Goal: Information Seeking & Learning: Compare options

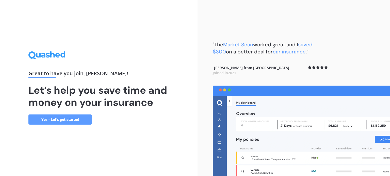
click at [66, 120] on link "Yes - Let’s get started" at bounding box center [59, 120] width 63 height 10
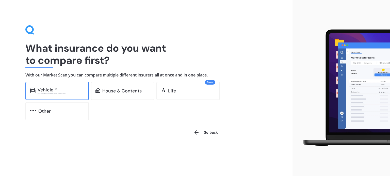
click at [51, 96] on div "Vehicle * Excludes commercial vehicles" at bounding box center [56, 91] width 63 height 18
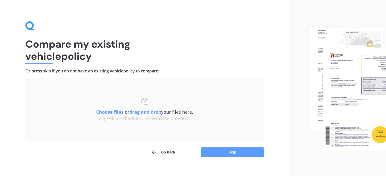
scroll to position [10, 0]
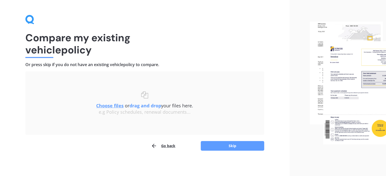
click at [112, 106] on u "Choose files" at bounding box center [109, 106] width 27 height 6
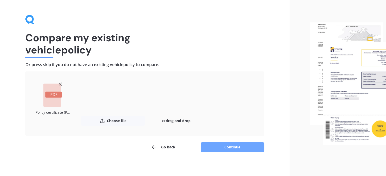
click at [228, 145] on button "Continue" at bounding box center [232, 148] width 63 height 10
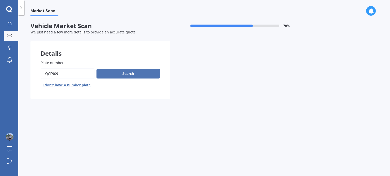
click at [124, 73] on button "Search" at bounding box center [127, 74] width 63 height 10
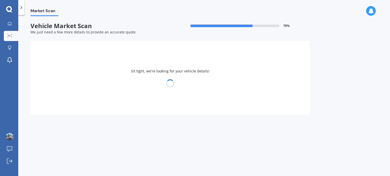
select select "MITSUBISHI"
select select "OUTLANDER"
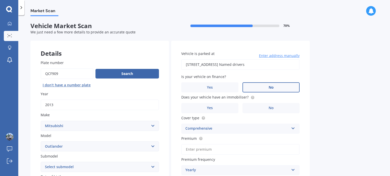
click at [281, 87] on label "No" at bounding box center [270, 88] width 57 height 10
click at [0, 0] on input "No" at bounding box center [0, 0] width 0 height 0
click at [208, 107] on span "Yes" at bounding box center [210, 108] width 6 height 4
click at [0, 0] on input "Yes" at bounding box center [0, 0] width 0 height 0
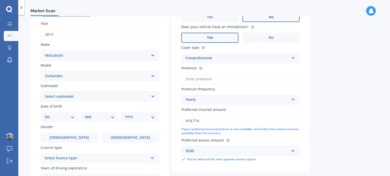
scroll to position [102, 0]
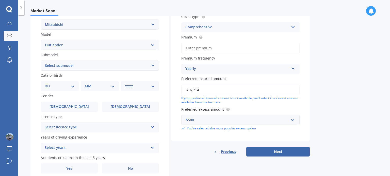
click at [69, 87] on select "DD 01 02 03 04 05 06 07 08 09 10 11 12 13 14 15 16 17 18 19 20 21 22 23 24 25 2…" at bounding box center [60, 87] width 30 height 6
select select "18"
click at [49, 84] on select "DD 01 02 03 04 05 06 07 08 09 10 11 12 13 14 15 16 17 18 19 20 21 22 23 24 25 2…" at bounding box center [60, 87] width 30 height 6
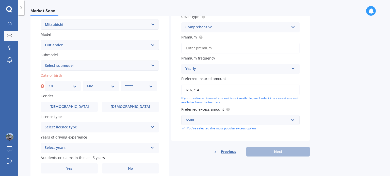
click at [104, 86] on select "MM 01 02 03 04 05 06 07 08 09 10 11 12" at bounding box center [101, 87] width 28 height 6
select select "09"
click at [87, 84] on select "MM 01 02 03 04 05 06 07 08 09 10 11 12" at bounding box center [101, 87] width 28 height 6
click at [138, 86] on select "YYYY 2025 2024 2023 2022 2021 2020 2019 2018 2017 2016 2015 2014 2013 2012 2011…" at bounding box center [139, 87] width 28 height 6
select select "1989"
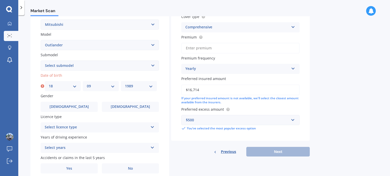
click at [125, 84] on select "YYYY 2025 2024 2023 2022 2021 2020 2019 2018 2017 2016 2015 2014 2013 2012 2011…" at bounding box center [139, 87] width 28 height 6
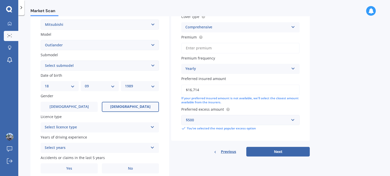
click at [129, 107] on span "[DEMOGRAPHIC_DATA]" at bounding box center [130, 107] width 40 height 4
click at [0, 0] on input "[DEMOGRAPHIC_DATA]" at bounding box center [0, 0] width 0 height 0
click at [147, 126] on div "Select licence type" at bounding box center [97, 128] width 104 height 6
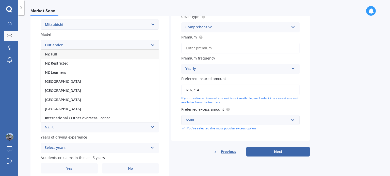
click at [73, 57] on div "NZ Full" at bounding box center [100, 54] width 118 height 9
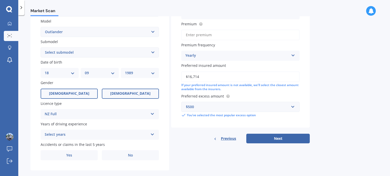
scroll to position [122, 0]
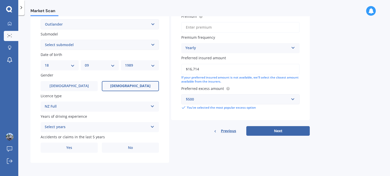
click at [130, 123] on div "Select years 5 or more years 4 years 3 years 2 years 1 year" at bounding box center [100, 127] width 118 height 10
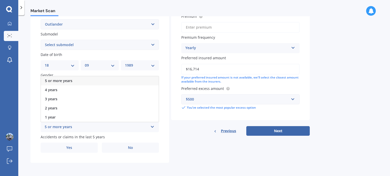
click at [69, 82] on span "5 or more years" at bounding box center [58, 80] width 27 height 5
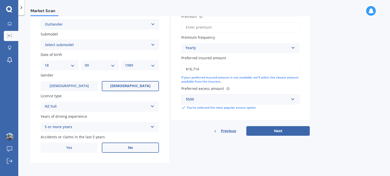
click at [128, 151] on label "No" at bounding box center [130, 148] width 57 height 10
click at [0, 0] on input "No" at bounding box center [0, 0] width 0 height 0
drag, startPoint x: 205, startPoint y: 70, endPoint x: 185, endPoint y: 69, distance: 20.3
click at [185, 69] on input "$16,714" at bounding box center [240, 69] width 118 height 11
type input "$17,000"
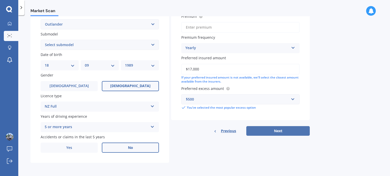
click at [272, 129] on button "Next" at bounding box center [277, 131] width 63 height 10
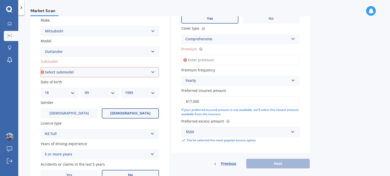
scroll to position [46, 0]
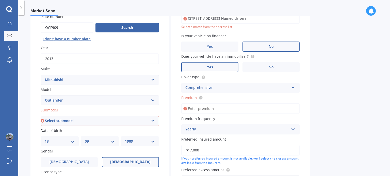
click at [206, 110] on input "Premium" at bounding box center [240, 109] width 118 height 11
click at [212, 129] on div "Yearly" at bounding box center [237, 130] width 104 height 6
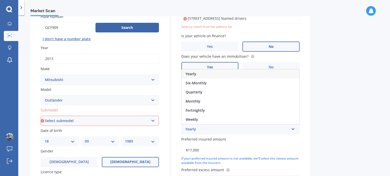
click at [192, 75] on span "Yearly" at bounding box center [191, 74] width 11 height 5
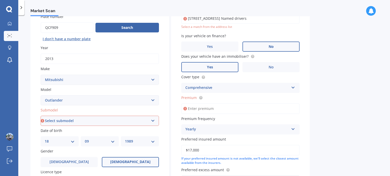
click at [214, 88] on div "Comprehensive" at bounding box center [237, 88] width 104 height 6
click at [200, 114] on span "Comprehensive" at bounding box center [199, 116] width 27 height 5
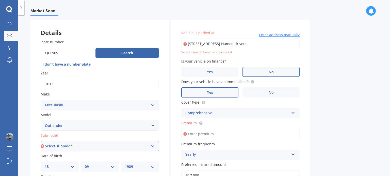
click at [217, 42] on input "[STREET_ADDRESS] Named drivers" at bounding box center [240, 44] width 118 height 11
type input "[STREET_ADDRESS]"
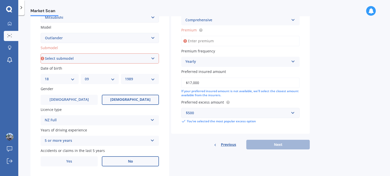
scroll to position [97, 0]
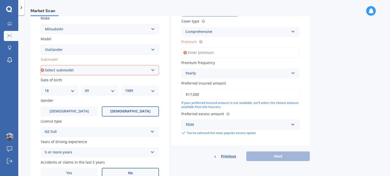
click at [217, 52] on input "Premium" at bounding box center [240, 52] width 118 height 11
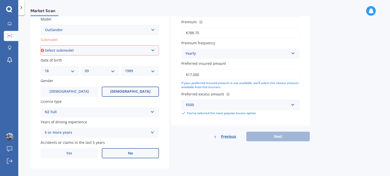
scroll to position [122, 0]
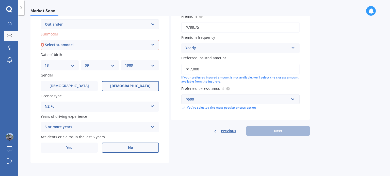
type input "$788.75"
click at [137, 45] on select "Select submodel (All other) 2.4 Litre Station Wagon 3.0 Litre AWD 3.0 VRX Auto …" at bounding box center [100, 45] width 118 height 10
click at [41, 40] on select "Select submodel (All other) 2.4 Litre Station Wagon 3.0 Litre AWD 3.0 VRX Auto …" at bounding box center [100, 45] width 118 height 10
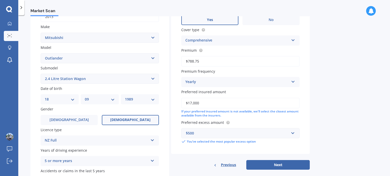
scroll to position [72, 0]
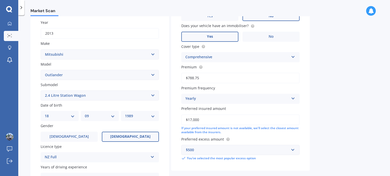
click at [111, 96] on select "Select submodel (All other) 2.4 Litre Station Wagon 3.0 Litre AWD 3.0 VRX Auto …" at bounding box center [100, 96] width 118 height 10
select select "PHEV PETROL/HYBRID"
click at [41, 91] on select "Select submodel (All other) 2.4 Litre Station Wagon 3.0 Litre AWD 3.0 VRX Auto …" at bounding box center [100, 96] width 118 height 10
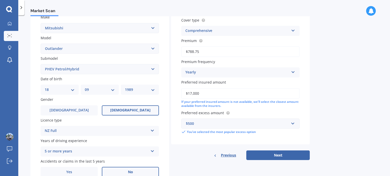
scroll to position [122, 0]
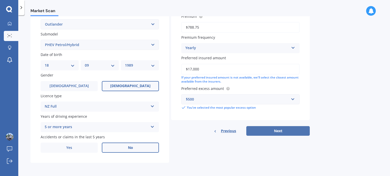
click at [282, 131] on button "Next" at bounding box center [277, 131] width 63 height 10
select select "18"
select select "09"
select select "1989"
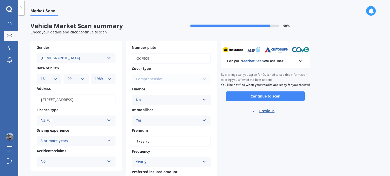
scroll to position [0, 0]
click at [272, 101] on button "Continue to scan" at bounding box center [265, 97] width 79 height 10
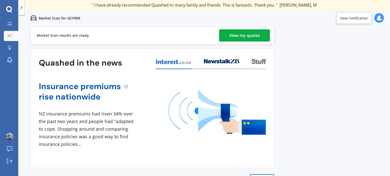
click at [245, 36] on div "View my quotes" at bounding box center [244, 35] width 31 height 12
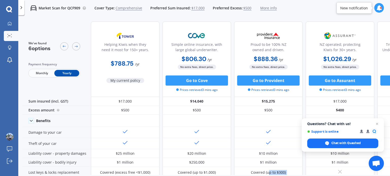
drag, startPoint x: 268, startPoint y: 176, endPoint x: 322, endPoint y: 175, distance: 53.3
click at [322, 175] on div "We've found 6 options Payment frequency Monthly Yearly Helping Kiwis when they …" at bounding box center [206, 105] width 368 height 175
click at [376, 126] on span "Open chat" at bounding box center [377, 124] width 6 height 6
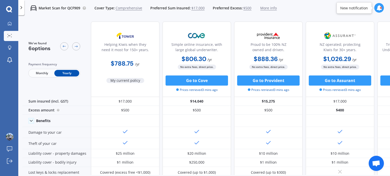
click at [23, 8] on icon at bounding box center [21, 7] width 5 height 5
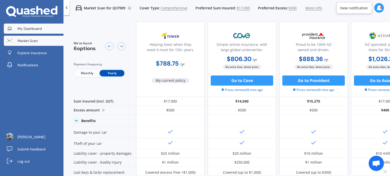
click at [37, 29] on span "My Dashboard" at bounding box center [30, 28] width 24 height 5
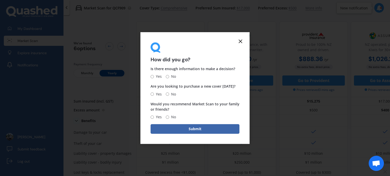
click at [239, 40] on line at bounding box center [240, 41] width 3 height 3
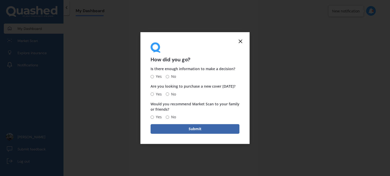
click at [240, 41] on line at bounding box center [240, 41] width 3 height 3
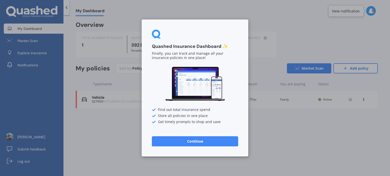
click at [190, 143] on button "Continue" at bounding box center [195, 142] width 86 height 10
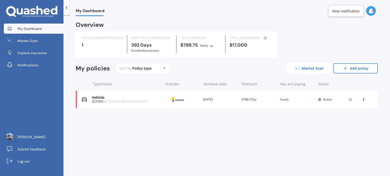
click at [303, 70] on link "Market Scan" at bounding box center [309, 68] width 44 height 10
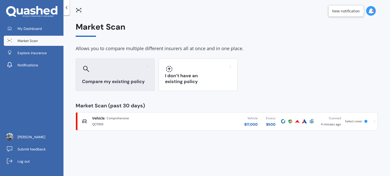
click at [131, 78] on div "Compare my existing policy" at bounding box center [115, 75] width 79 height 33
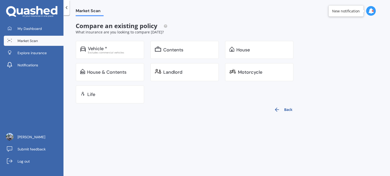
click at [103, 60] on div "Vehicle * Excludes commercial vehicles Contents House House & Contents Landlord…" at bounding box center [188, 72] width 224 height 63
click at [105, 54] on div "Vehicle * Excludes commercial vehicles" at bounding box center [110, 50] width 69 height 18
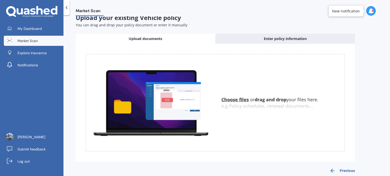
scroll to position [15, 0]
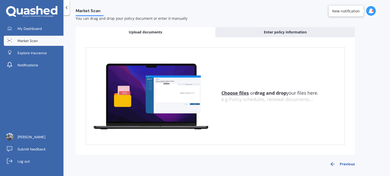
click at [234, 92] on u "Choose files" at bounding box center [234, 93] width 27 height 6
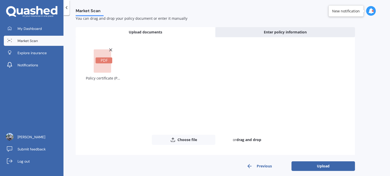
scroll to position [19, 0]
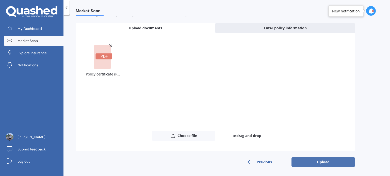
click at [325, 161] on button "Upload" at bounding box center [322, 163] width 63 height 10
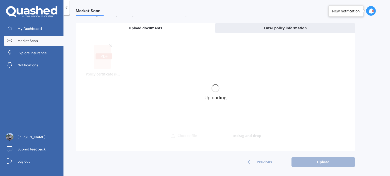
scroll to position [0, 0]
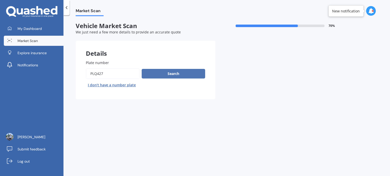
click at [173, 73] on button "Search" at bounding box center [173, 74] width 63 height 10
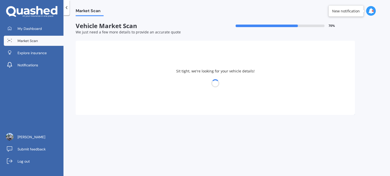
select select "BYD"
select select "18"
select select "09"
select select "1989"
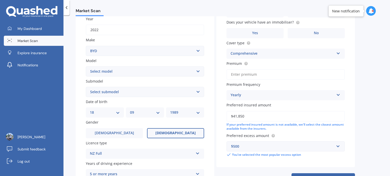
scroll to position [76, 0]
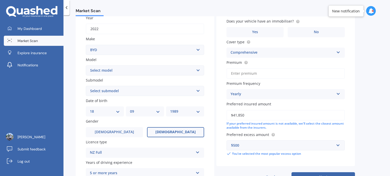
click at [149, 71] on select "Select model Atto 3 Electric Dolphin SEAL SEALION 6 SHARK 6" at bounding box center [145, 71] width 118 height 10
select select "ATTO 3 ELECTRIC"
click at [86, 66] on select "Select model Atto 3 Electric Dolphin SEAL SEALION 6 SHARK 6" at bounding box center [145, 71] width 118 height 10
click at [123, 90] on select "Select submodel" at bounding box center [145, 91] width 118 height 10
click at [102, 111] on select "DD 01 02 03 04 05 06 07 08 09 10 11 12 13 14 15 16 17 18 19 20 21 22 23 24 25 2…" at bounding box center [105, 112] width 30 height 6
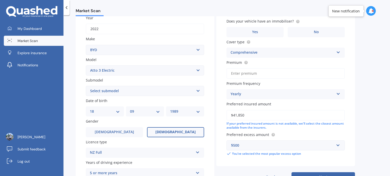
select select "30"
click at [90, 109] on select "DD 01 02 03 04 05 06 07 08 09 10 11 12 13 14 15 16 17 18 19 20 21 22 23 24 25 2…" at bounding box center [105, 112] width 30 height 6
click at [135, 111] on select "MM 01 02 03 04 05 06 07 08 09 10 11 12" at bounding box center [145, 112] width 30 height 6
select select "10"
click at [130, 109] on select "MM 01 02 03 04 05 06 07 08 09 10 11 12" at bounding box center [145, 112] width 30 height 6
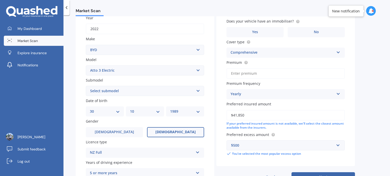
click at [187, 110] on select "YYYY 2025 2024 2023 2022 2021 2020 2019 2018 2017 2016 2015 2014 2013 2012 2011…" at bounding box center [185, 112] width 30 height 6
select select "1986"
click at [170, 109] on select "YYYY 2025 2024 2023 2022 2021 2020 2019 2018 2017 2016 2015 2014 2013 2012 2011…" at bounding box center [185, 112] width 30 height 6
click at [117, 132] on span "[DEMOGRAPHIC_DATA]" at bounding box center [114, 132] width 40 height 4
click at [0, 0] on input "[DEMOGRAPHIC_DATA]" at bounding box center [0, 0] width 0 height 0
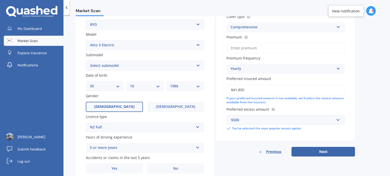
scroll to position [122, 0]
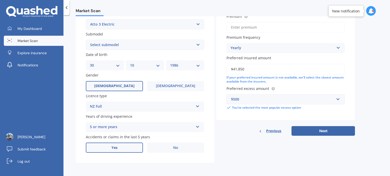
click at [119, 149] on label "Yes" at bounding box center [114, 148] width 57 height 10
click at [0, 0] on input "Yes" at bounding box center [0, 0] width 0 height 0
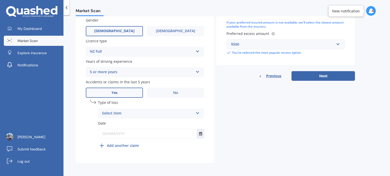
click at [133, 115] on div "Select item" at bounding box center [147, 114] width 91 height 6
click at [125, 122] on span "At fault accident" at bounding box center [116, 123] width 29 height 5
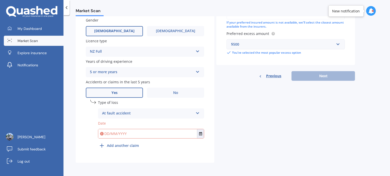
click at [122, 136] on input "text" at bounding box center [147, 133] width 99 height 9
click at [199, 135] on icon "Select date" at bounding box center [200, 134] width 3 height 4
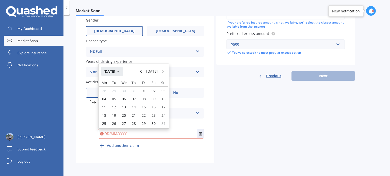
click at [120, 72] on button "[DATE]" at bounding box center [112, 71] width 22 height 9
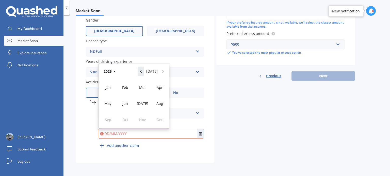
click at [142, 73] on icon "Navigate back" at bounding box center [141, 71] width 2 height 3
click at [160, 121] on span "Dec" at bounding box center [160, 120] width 6 height 5
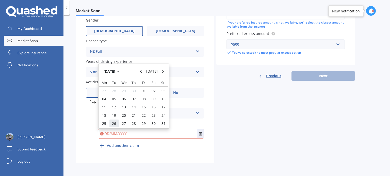
click at [116, 123] on span "26" at bounding box center [114, 123] width 4 height 5
type input "[DATE]"
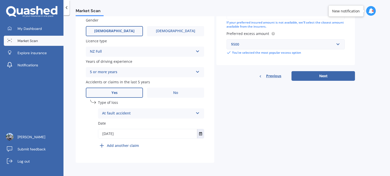
click at [260, 130] on div "Details Plate number Search I don’t have a number plate Year [DATE] Make Select…" at bounding box center [215, 13] width 279 height 300
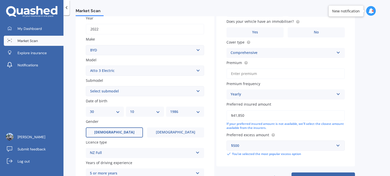
scroll to position [51, 0]
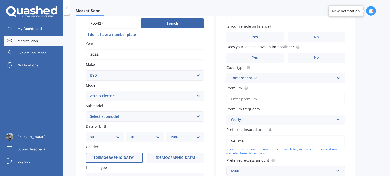
drag, startPoint x: 249, startPoint y: 141, endPoint x: 226, endPoint y: 141, distance: 22.9
click at [226, 141] on div "Vehicle is parked at [STREET_ADDRESS] Named driver Enter address manually Is yo…" at bounding box center [285, 91] width 139 height 202
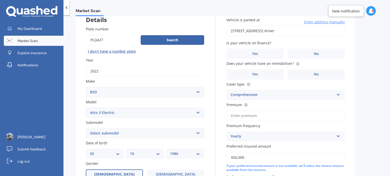
scroll to position [0, 0]
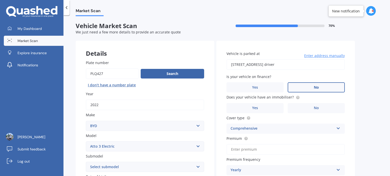
type input "$50,000"
click at [309, 85] on label "No" at bounding box center [316, 88] width 57 height 10
click at [0, 0] on input "No" at bounding box center [0, 0] width 0 height 0
click at [256, 111] on label "Yes" at bounding box center [254, 108] width 57 height 10
click at [0, 0] on input "Yes" at bounding box center [0, 0] width 0 height 0
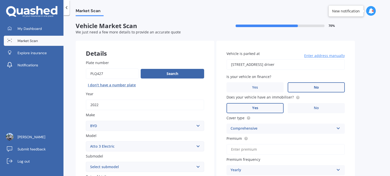
click at [252, 150] on input "Premium" at bounding box center [285, 149] width 118 height 11
click at [246, 149] on input "$500.00" at bounding box center [285, 149] width 118 height 11
type input "$1,200.00"
click at [362, 60] on div "Market Scan Vehicle Market Scan 70 % We just need a few more details to provide…" at bounding box center [226, 96] width 327 height 161
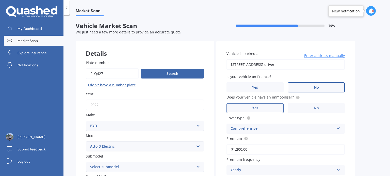
click at [261, 70] on input "[STREET_ADDRESS] driver" at bounding box center [285, 64] width 118 height 11
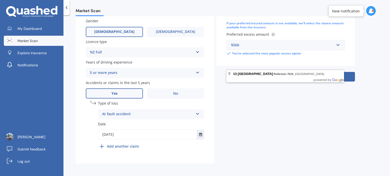
scroll to position [177, 0]
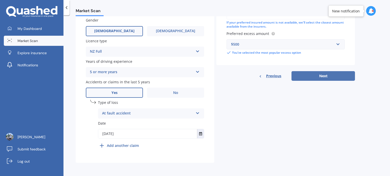
click at [348, 76] on button "Next" at bounding box center [322, 76] width 63 height 10
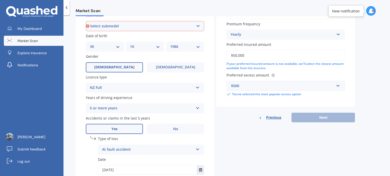
scroll to position [137, 0]
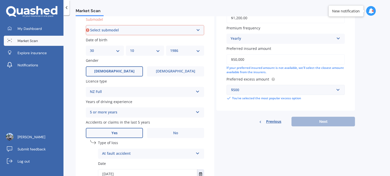
click at [146, 30] on select "Select submodel Extended Range 60KW" at bounding box center [145, 30] width 118 height 10
select select "EXTENDED RANGE 60KW"
click at [86, 25] on select "Select submodel Extended Range 60KW" at bounding box center [145, 30] width 118 height 10
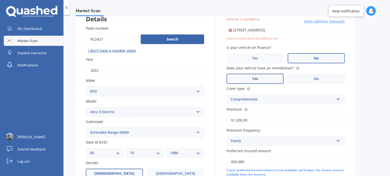
scroll to position [177, 0]
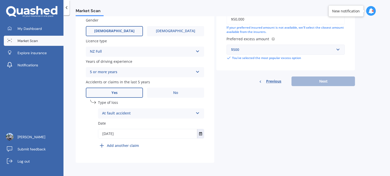
type input "[STREET_ADDRESS]"
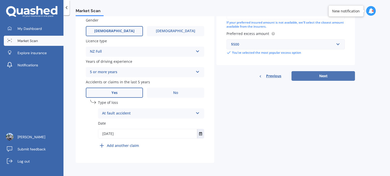
click at [323, 78] on button "Next" at bounding box center [322, 76] width 63 height 10
select select "30"
select select "10"
select select "1986"
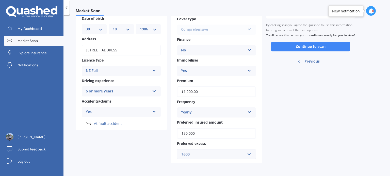
scroll to position [0, 0]
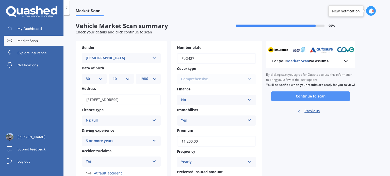
click at [313, 101] on button "Continue to scan" at bounding box center [310, 97] width 79 height 10
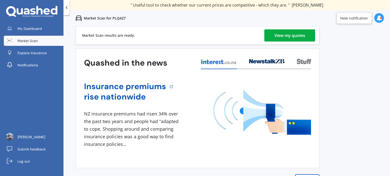
click at [297, 36] on div "View my quotes" at bounding box center [289, 35] width 31 height 12
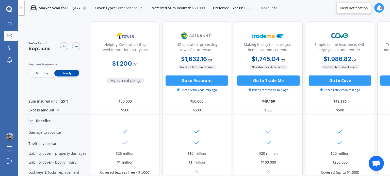
scroll to position [25, 0]
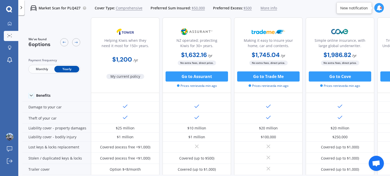
click at [20, 9] on icon at bounding box center [21, 7] width 5 height 5
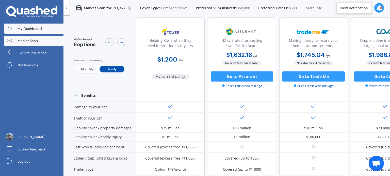
click at [26, 29] on span "My Dashboard" at bounding box center [30, 28] width 24 height 5
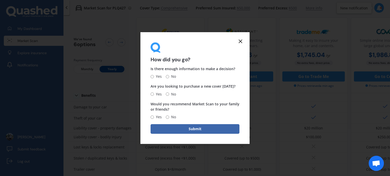
click at [241, 41] on line at bounding box center [240, 41] width 3 height 3
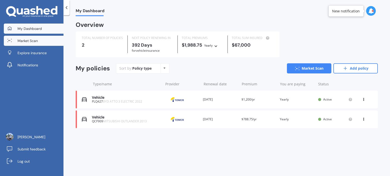
click at [30, 39] on span "Market Scan" at bounding box center [28, 40] width 20 height 5
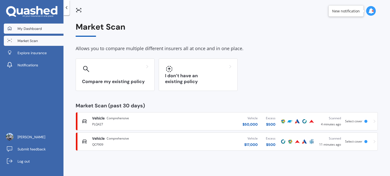
click at [37, 31] on link "My Dashboard" at bounding box center [34, 29] width 60 height 10
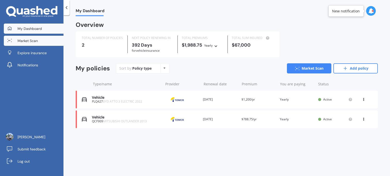
click at [35, 40] on span "Market Scan" at bounding box center [28, 40] width 20 height 5
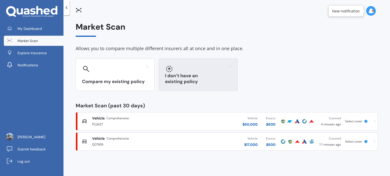
click at [190, 74] on div "I don’t have an existing policy" at bounding box center [198, 75] width 79 height 33
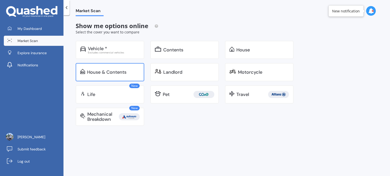
click at [118, 72] on div "House & Contents" at bounding box center [106, 72] width 39 height 5
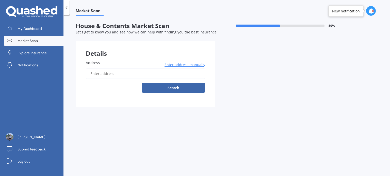
click at [112, 73] on input "Address" at bounding box center [145, 74] width 119 height 11
type input "[STREET_ADDRESS]"
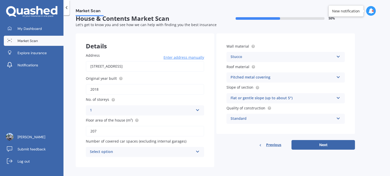
scroll to position [11, 0]
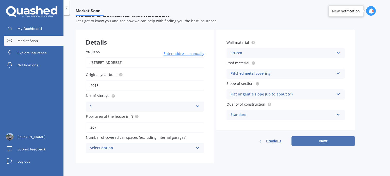
click at [326, 141] on button "Next" at bounding box center [322, 142] width 63 height 10
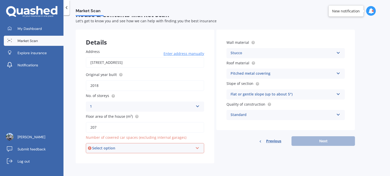
click at [194, 149] on div "Select option 0 1 2 3 4 5+" at bounding box center [145, 148] width 118 height 10
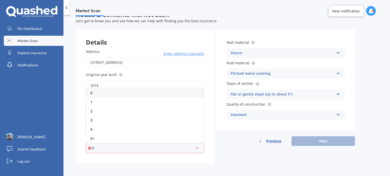
click at [97, 92] on div "0" at bounding box center [144, 93] width 117 height 9
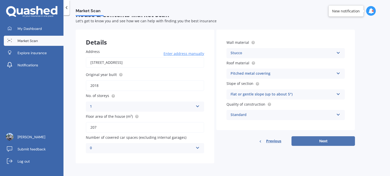
click at [325, 141] on button "Next" at bounding box center [322, 142] width 63 height 10
select select "30"
select select "10"
select select "1986"
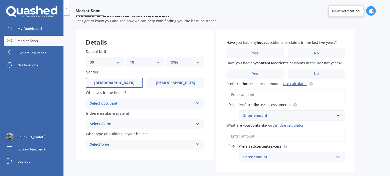
scroll to position [0, 0]
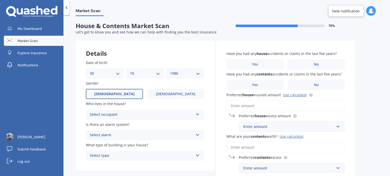
click at [182, 116] on div "Select occupant" at bounding box center [142, 115] width 104 height 6
click at [147, 124] on div "Owner" at bounding box center [145, 124] width 118 height 9
click at [157, 137] on div "Select alarm" at bounding box center [142, 136] width 104 height 6
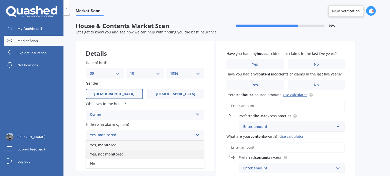
click at [119, 154] on span "Yes, not monitored" at bounding box center [107, 154] width 34 height 5
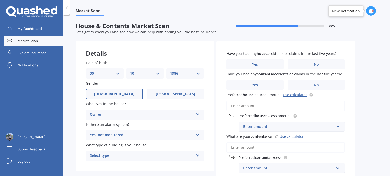
click at [114, 154] on div "Select type" at bounding box center [142, 156] width 104 height 6
click at [114, 154] on div "Freestanding" at bounding box center [142, 156] width 104 height 6
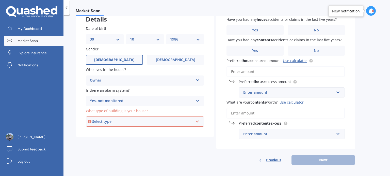
scroll to position [36, 0]
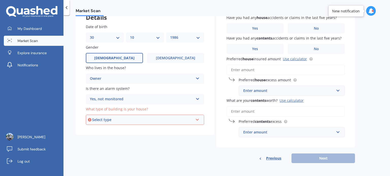
click at [138, 120] on div "Select type" at bounding box center [142, 120] width 101 height 6
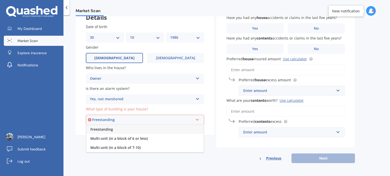
click at [128, 128] on div "Freestanding" at bounding box center [144, 129] width 117 height 9
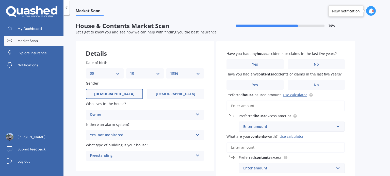
scroll to position [0, 0]
click at [316, 67] on span "No" at bounding box center [316, 64] width 5 height 4
click at [0, 0] on input "No" at bounding box center [0, 0] width 0 height 0
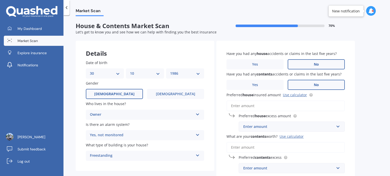
click at [309, 85] on label "No" at bounding box center [316, 85] width 57 height 10
click at [0, 0] on input "No" at bounding box center [0, 0] width 0 height 0
click at [251, 106] on input "Preferred house insured amount Use calculator" at bounding box center [285, 106] width 118 height 11
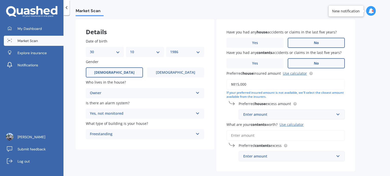
scroll to position [46, 0]
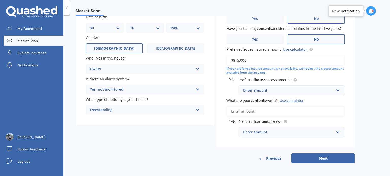
type input "$815,000"
click at [251, 111] on input "What are your contents worth? Use calculator" at bounding box center [285, 111] width 118 height 11
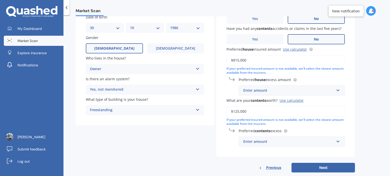
type input "$125,000"
click at [267, 142] on div "Enter amount" at bounding box center [288, 142] width 91 height 6
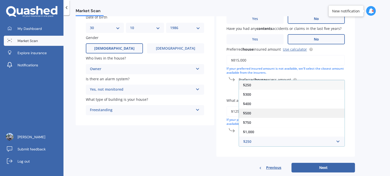
click at [250, 111] on span "$500" at bounding box center [247, 113] width 8 height 5
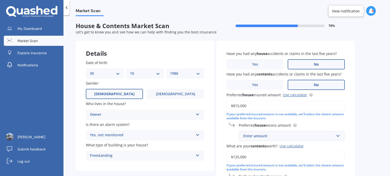
scroll to position [55, 0]
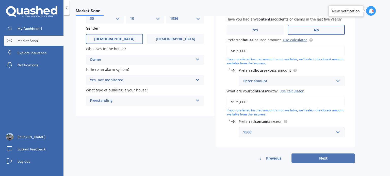
click at [322, 156] on button "Next" at bounding box center [322, 159] width 63 height 10
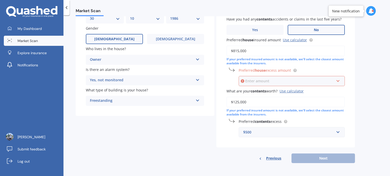
click at [338, 81] on input "text" at bounding box center [290, 81] width 102 height 10
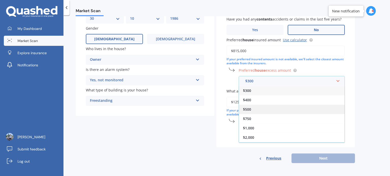
click at [254, 110] on div "$500" at bounding box center [292, 109] width 106 height 9
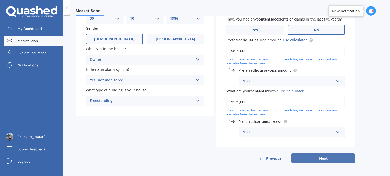
click at [323, 157] on button "Next" at bounding box center [322, 159] width 63 height 10
select select "30"
select select "10"
select select "1986"
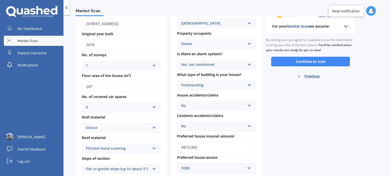
scroll to position [0, 0]
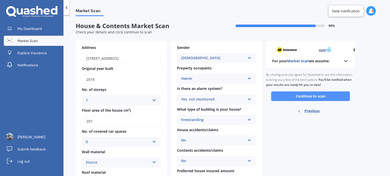
click at [311, 96] on button "Continue to scan" at bounding box center [310, 97] width 79 height 10
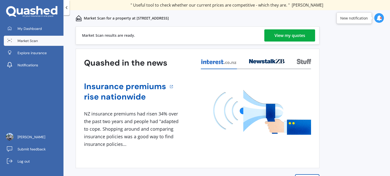
click at [280, 37] on div "View my quotes" at bounding box center [289, 35] width 31 height 12
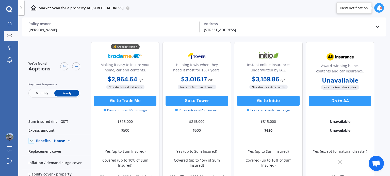
click at [42, 94] on span "Monthly" at bounding box center [41, 93] width 25 height 7
click at [68, 94] on span "Yearly" at bounding box center [66, 93] width 25 height 7
click at [45, 94] on span "Monthly" at bounding box center [41, 93] width 25 height 7
